Goal: Check status: Check status

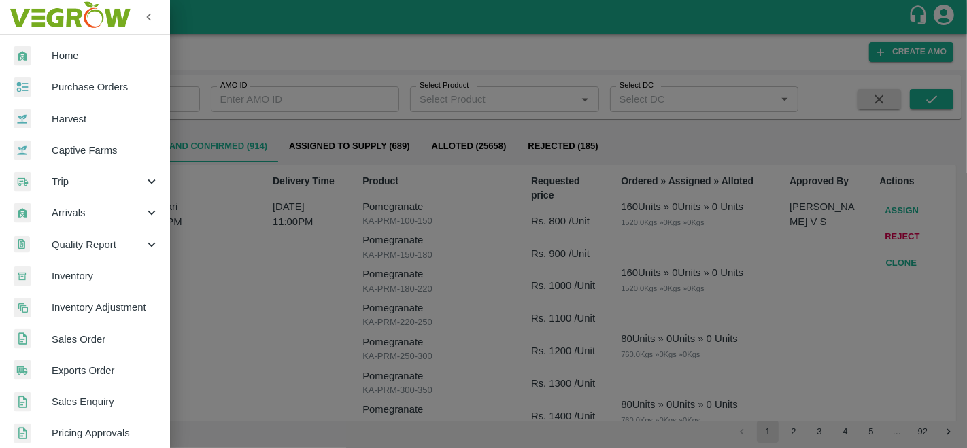
click at [80, 87] on span "Purchase Orders" at bounding box center [105, 87] width 107 height 15
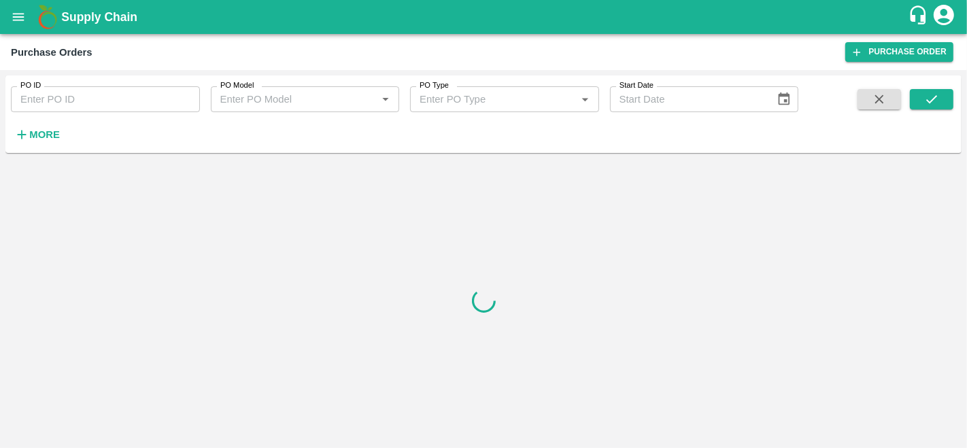
click at [54, 103] on input "PO ID" at bounding box center [105, 99] width 189 height 26
paste input "177544"
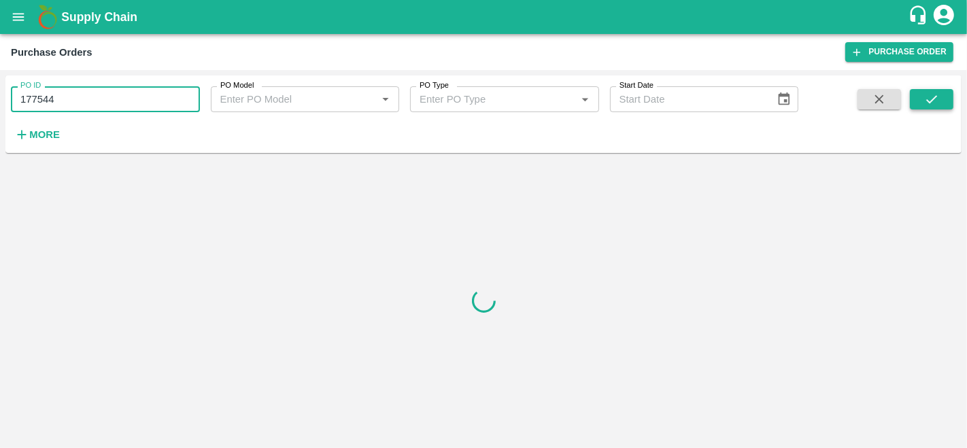
type input "177544"
click at [943, 100] on button "submit" at bounding box center [932, 99] width 44 height 20
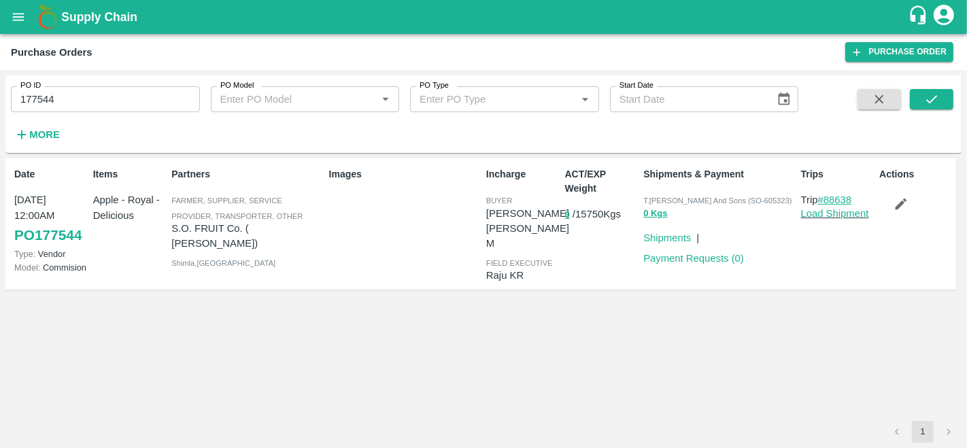
click at [837, 201] on link "#88638" at bounding box center [835, 200] width 34 height 11
